Goal: Find specific page/section: Find specific page/section

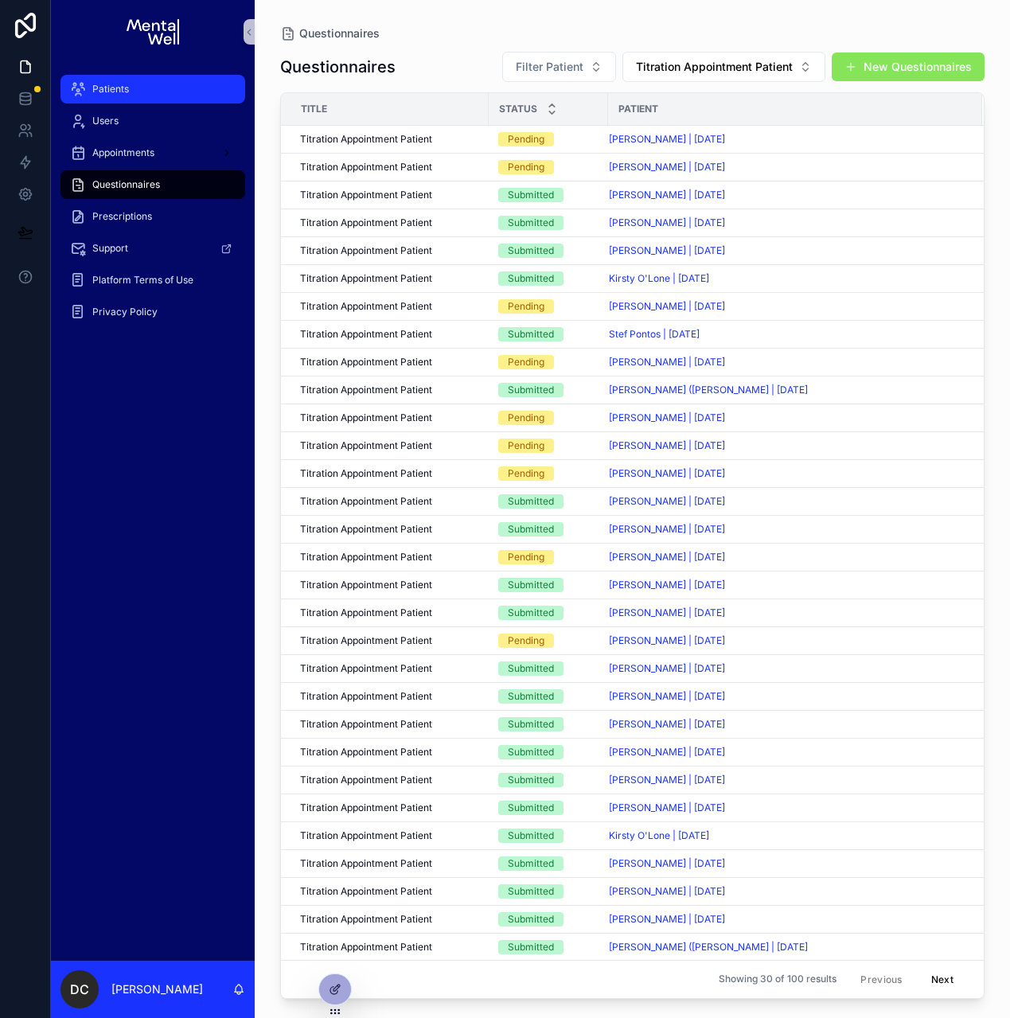
click at [174, 90] on div "Patients" at bounding box center [153, 88] width 166 height 25
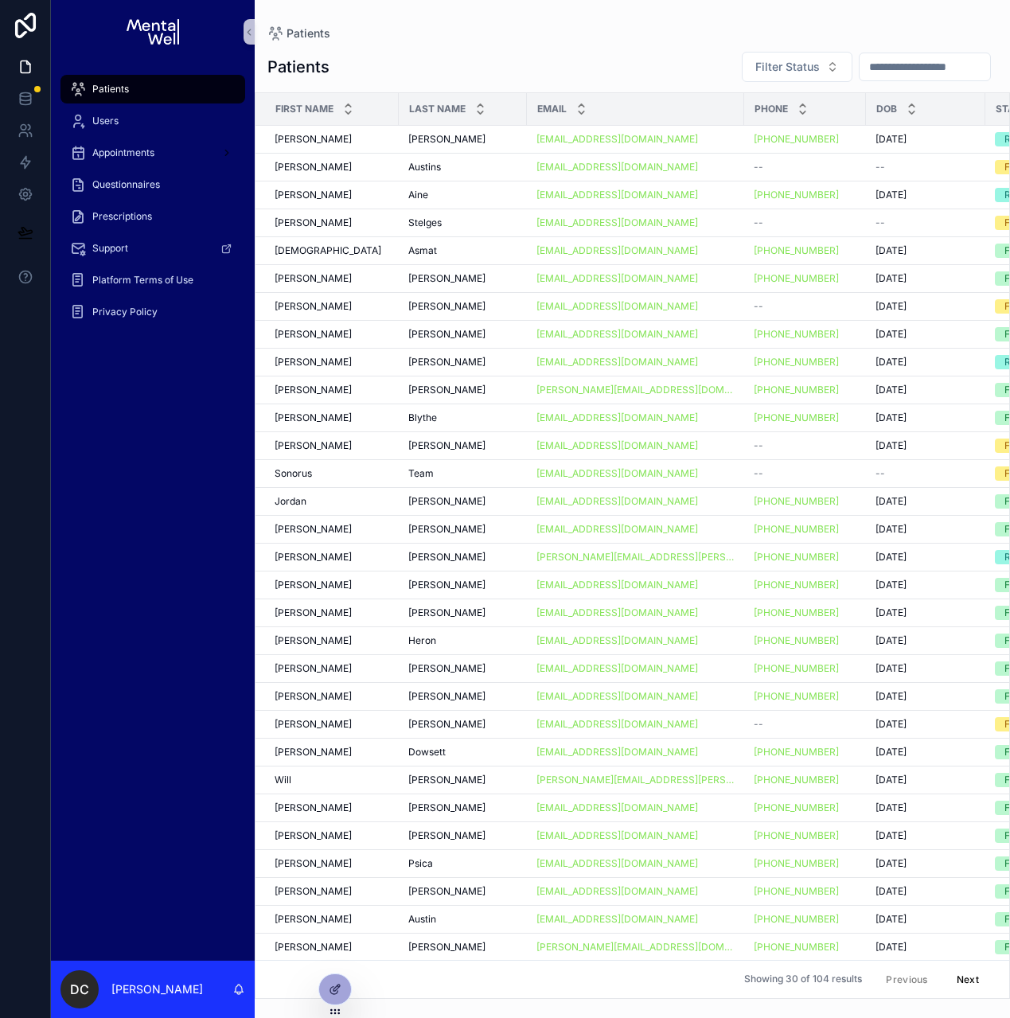
click at [932, 63] on input "scrollable content" at bounding box center [925, 67] width 131 height 22
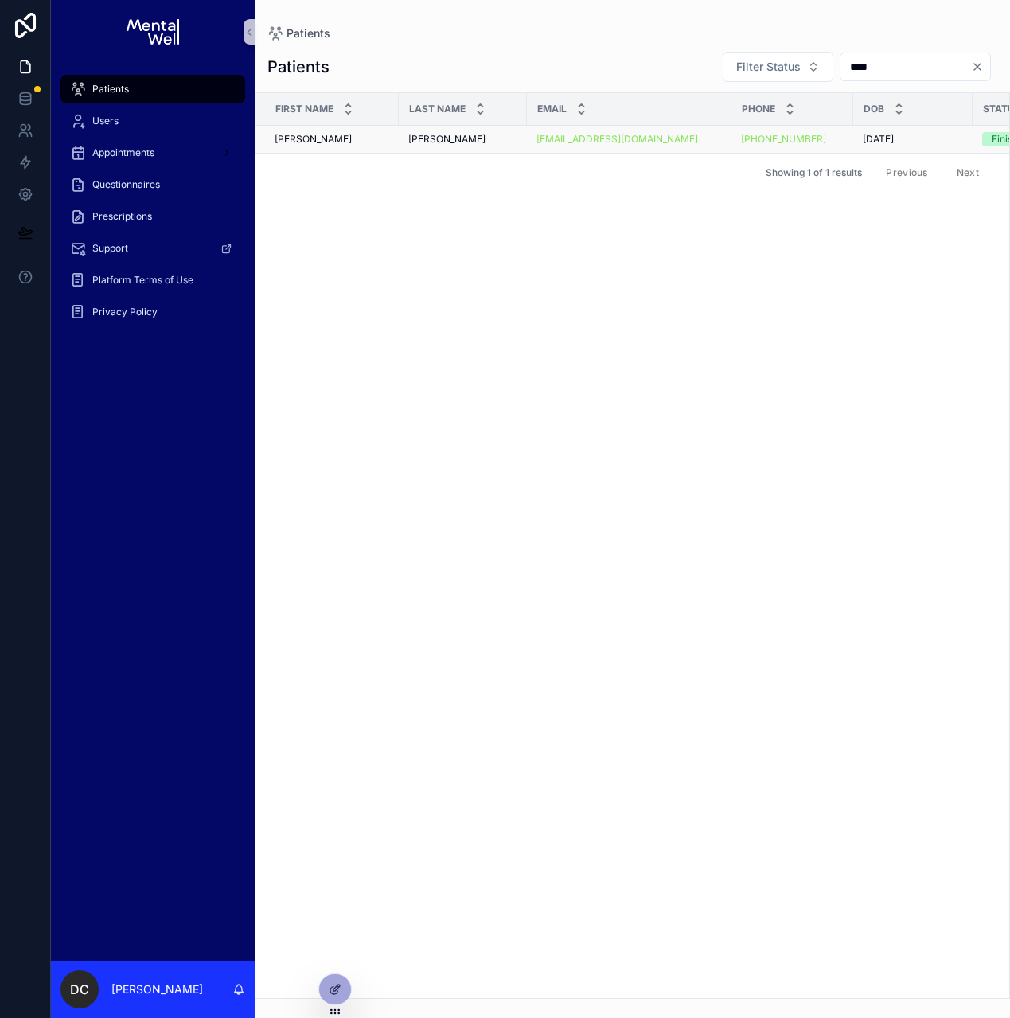
type input "****"
click at [473, 150] on td "[PERSON_NAME]" at bounding box center [463, 140] width 128 height 28
click at [473, 145] on div "[PERSON_NAME]" at bounding box center [462, 139] width 109 height 13
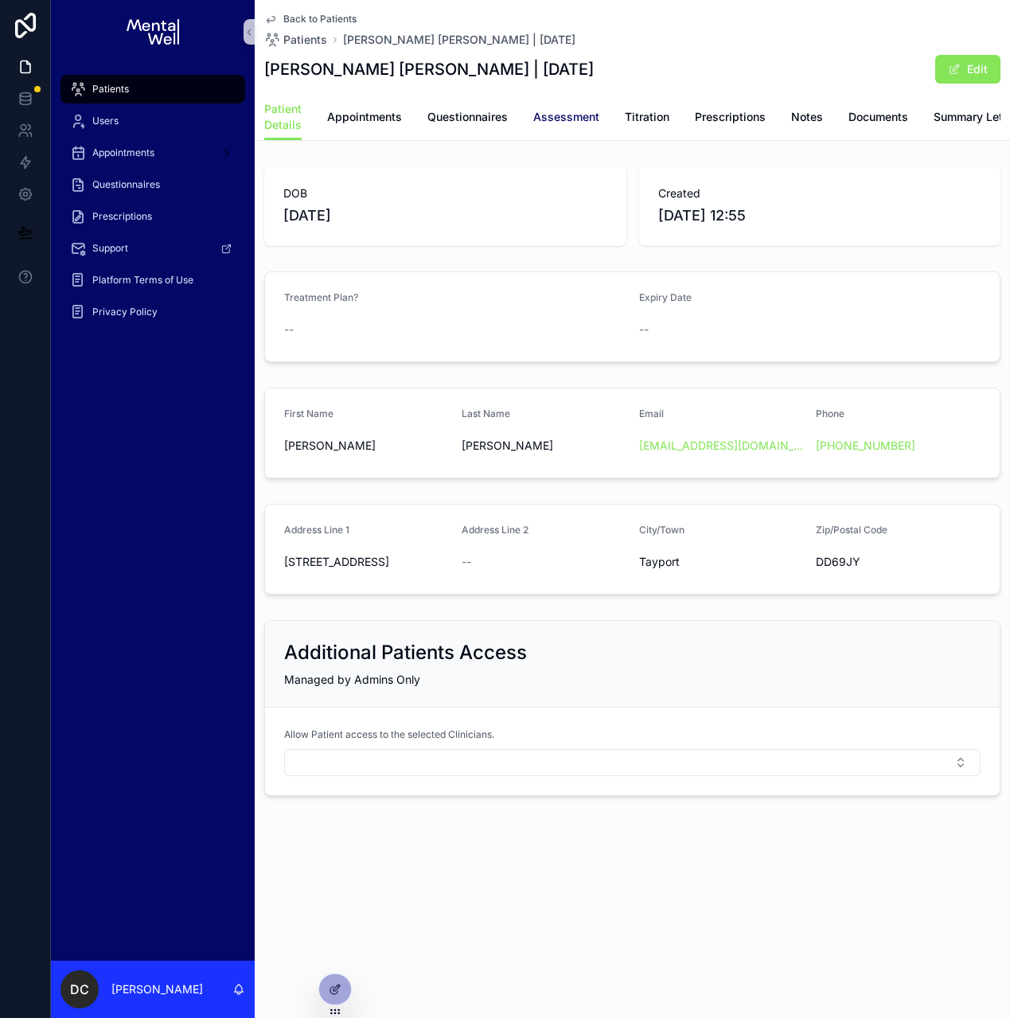
click at [567, 122] on span "Assessment" at bounding box center [566, 117] width 66 height 16
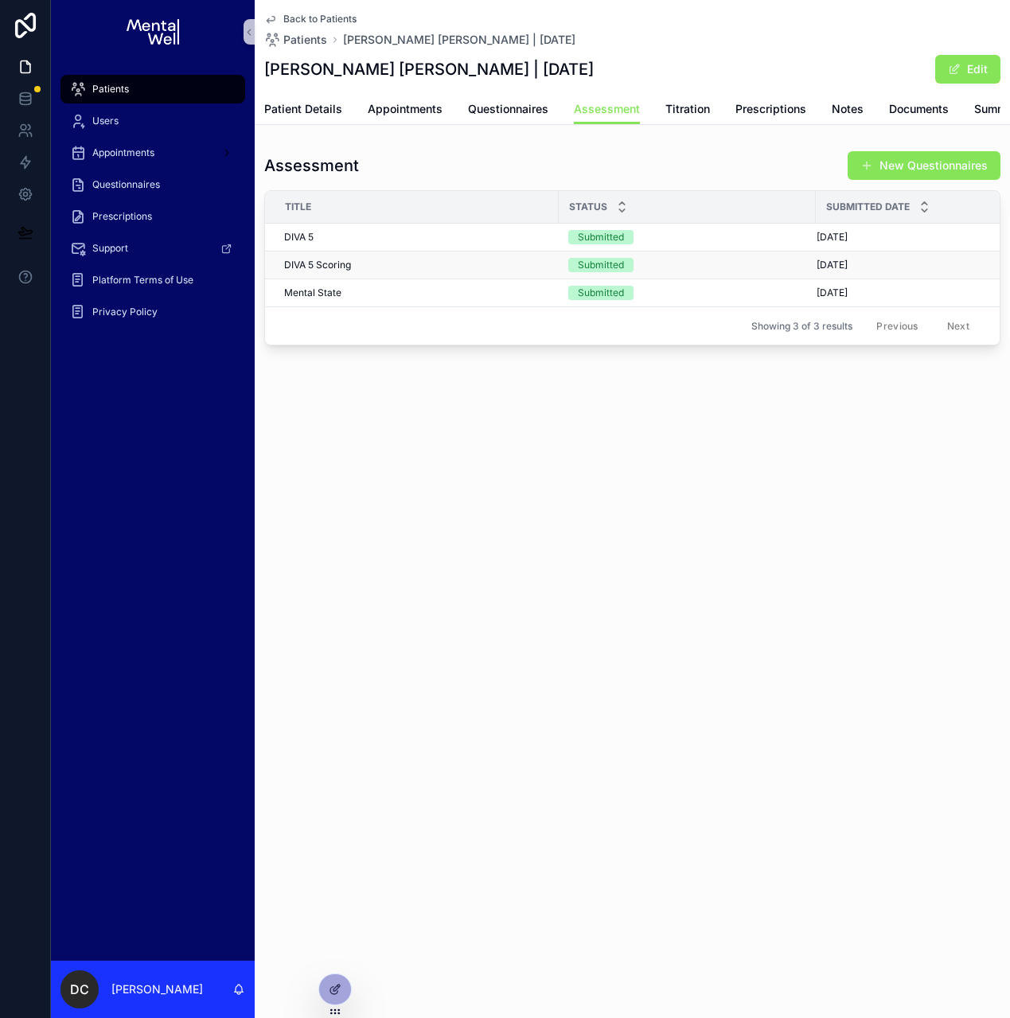
click at [362, 272] on div "DIVA 5 Scoring DIVA 5 Scoring" at bounding box center [416, 265] width 265 height 13
